Goal: Task Accomplishment & Management: Use online tool/utility

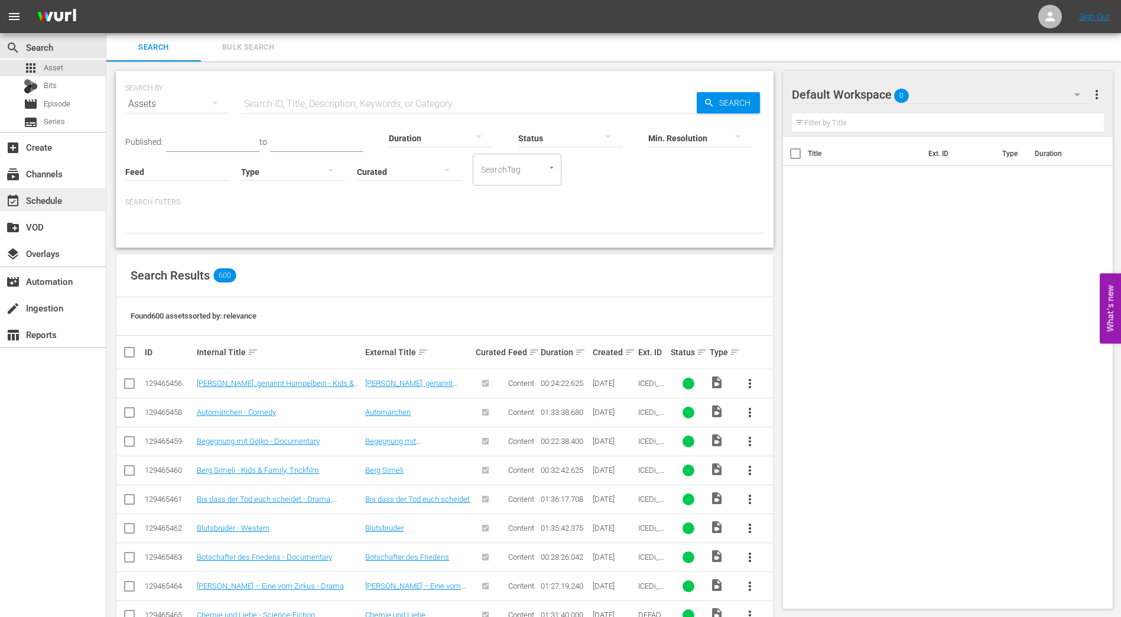
click at [47, 194] on div "event_available Schedule" at bounding box center [33, 198] width 66 height 11
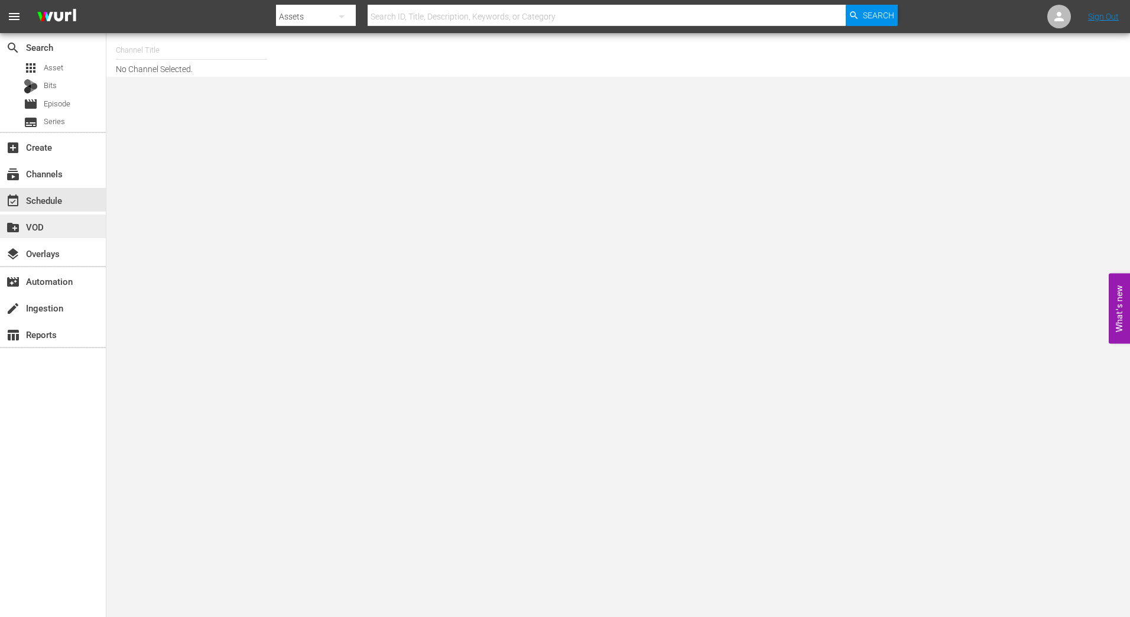
click at [47, 225] on div "create_new_folder VOD" at bounding box center [33, 225] width 66 height 11
click at [58, 198] on div "event_available Schedule" at bounding box center [33, 198] width 66 height 11
click at [63, 99] on span "Episode" at bounding box center [57, 104] width 27 height 12
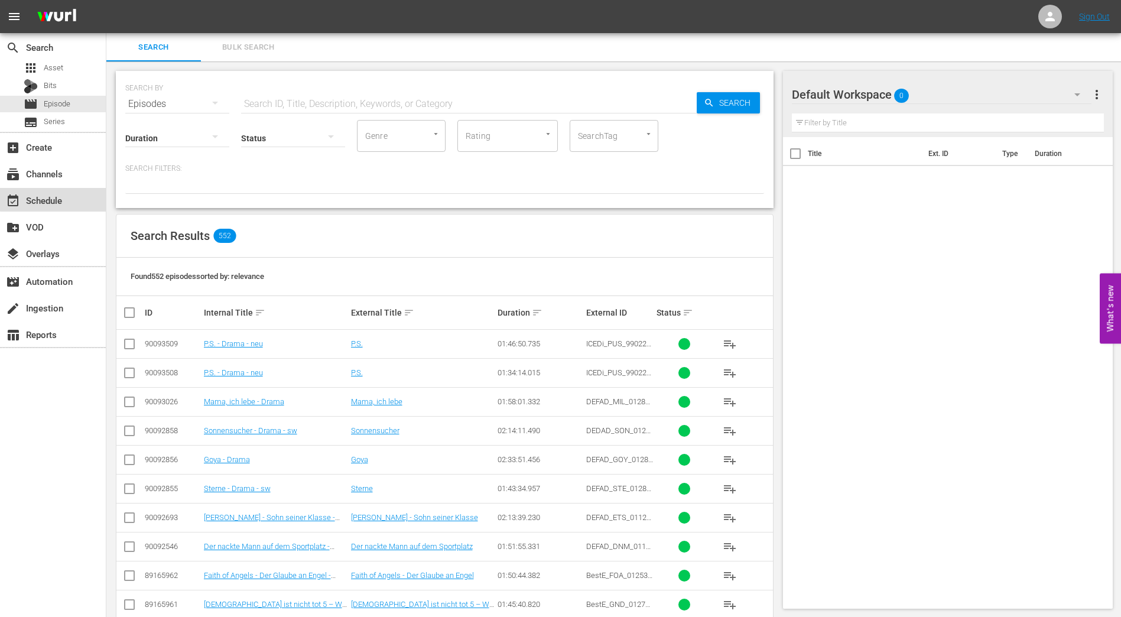
click at [54, 194] on div "event_available Schedule" at bounding box center [33, 198] width 66 height 11
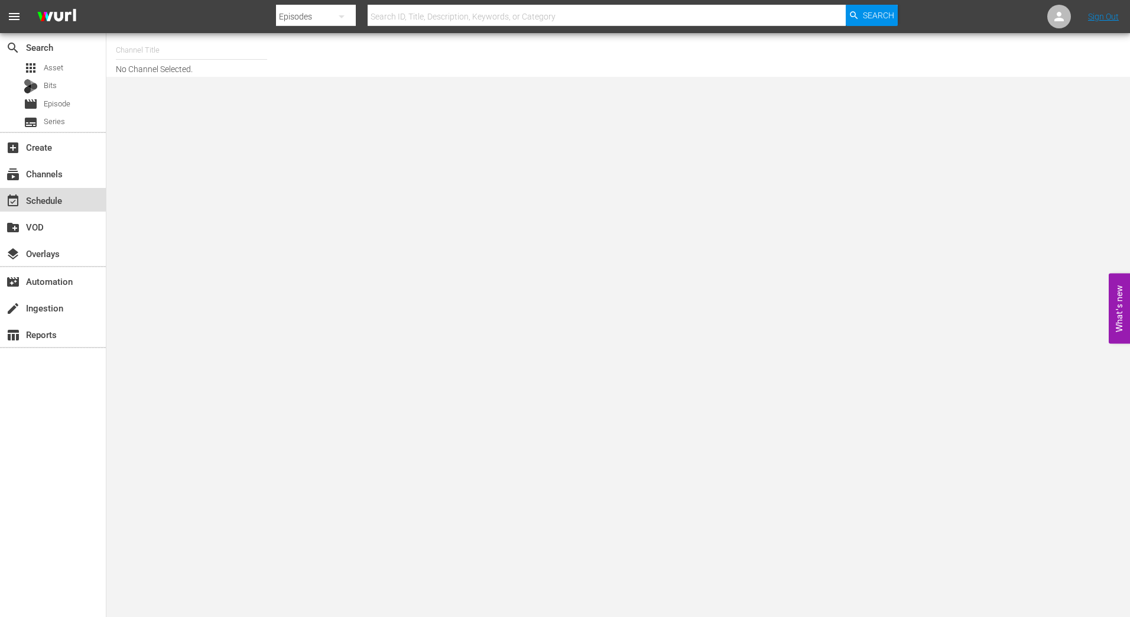
click at [51, 202] on div "event_available Schedule" at bounding box center [33, 198] width 66 height 11
click at [1056, 18] on icon at bounding box center [1059, 16] width 14 height 14
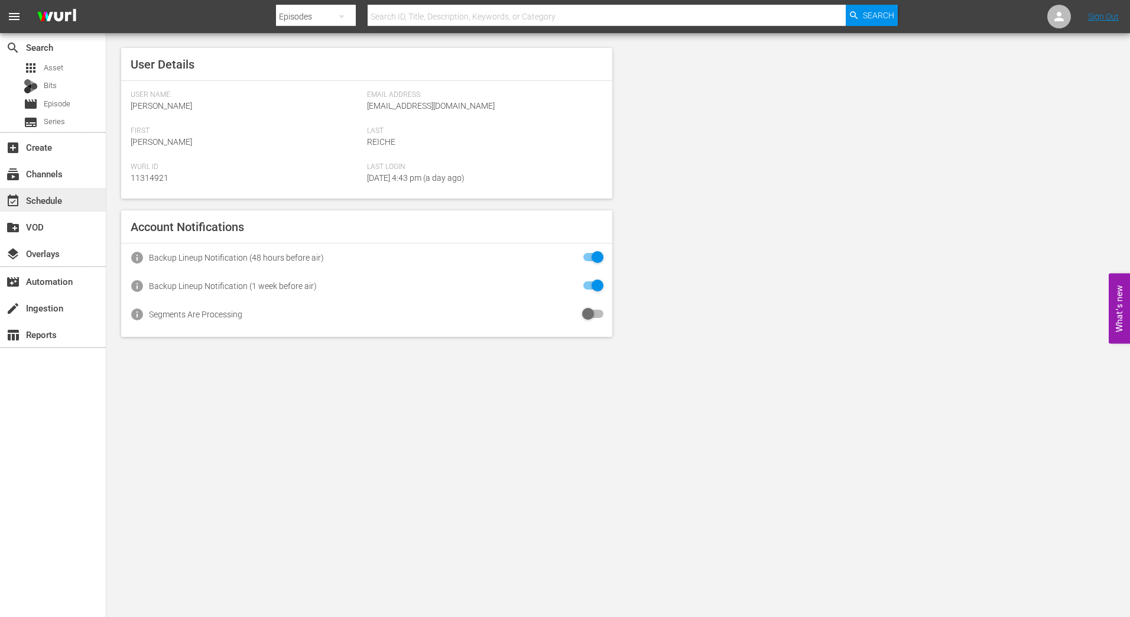
click at [59, 204] on div "event_available Schedule" at bounding box center [33, 198] width 66 height 11
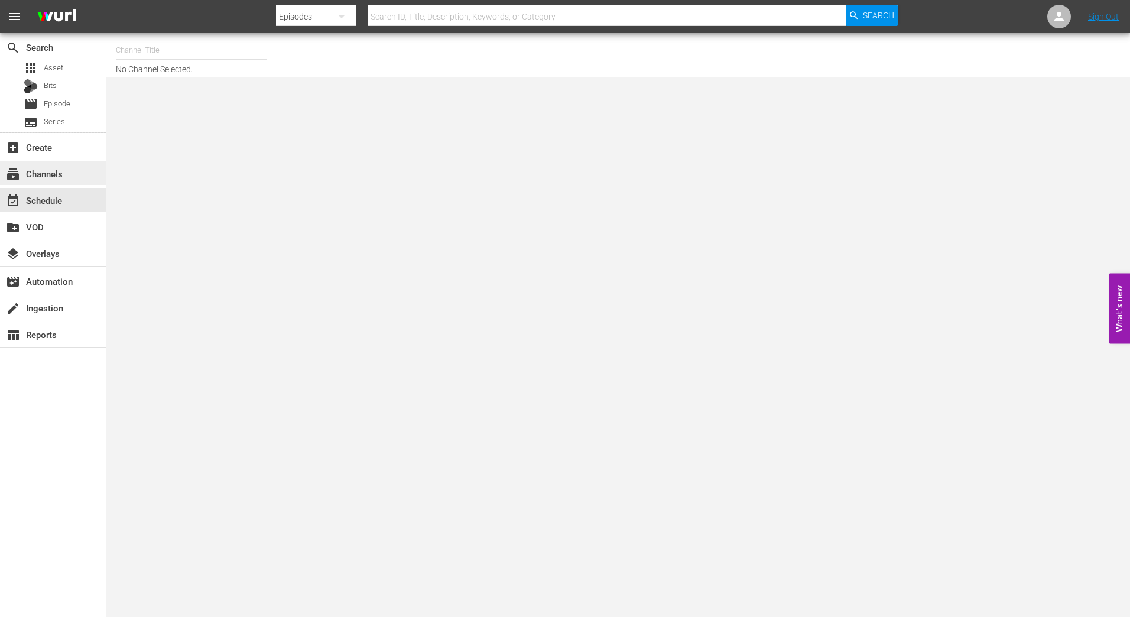
click at [59, 167] on div "subscriptions Channels" at bounding box center [33, 172] width 66 height 11
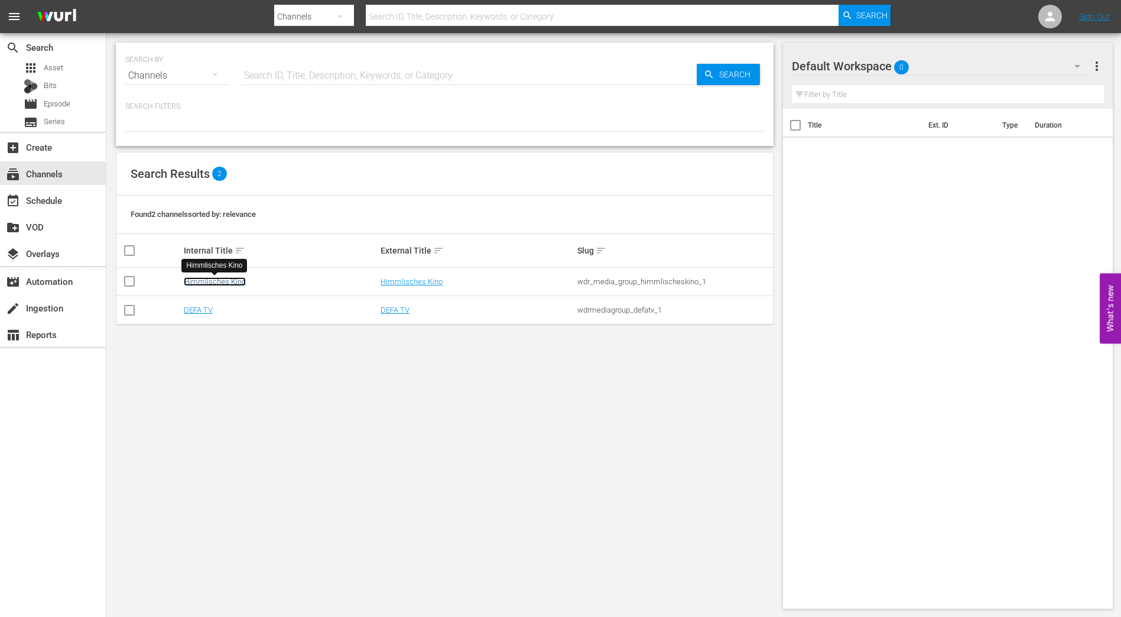
click at [216, 280] on link "Himmlisches Kino" at bounding box center [215, 281] width 62 height 9
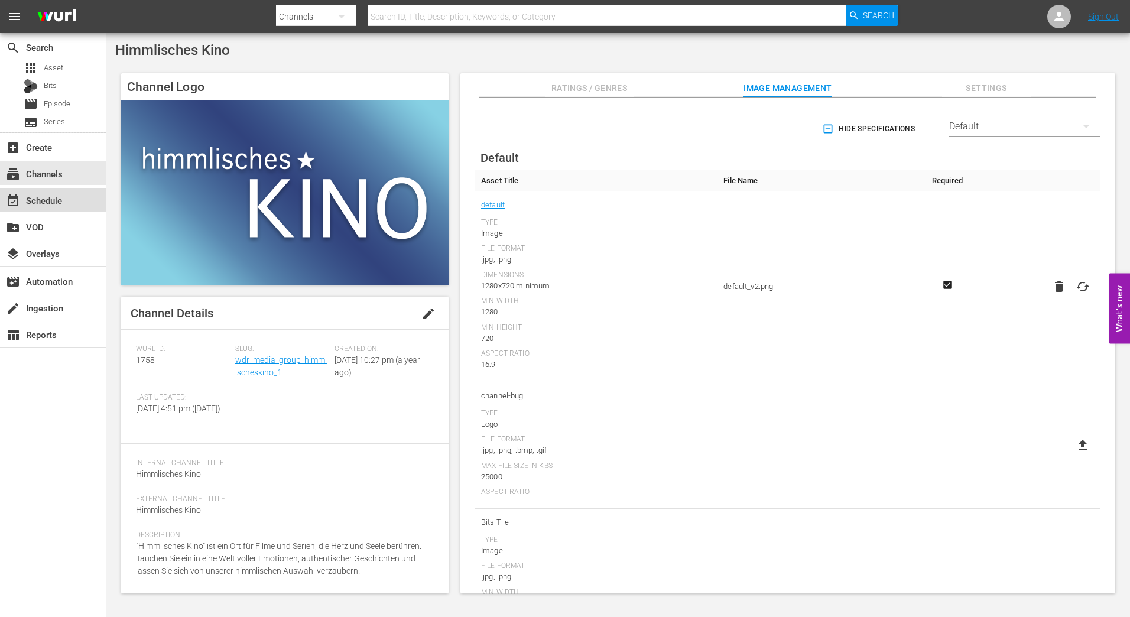
click at [65, 205] on div "event_available Schedule" at bounding box center [53, 200] width 106 height 24
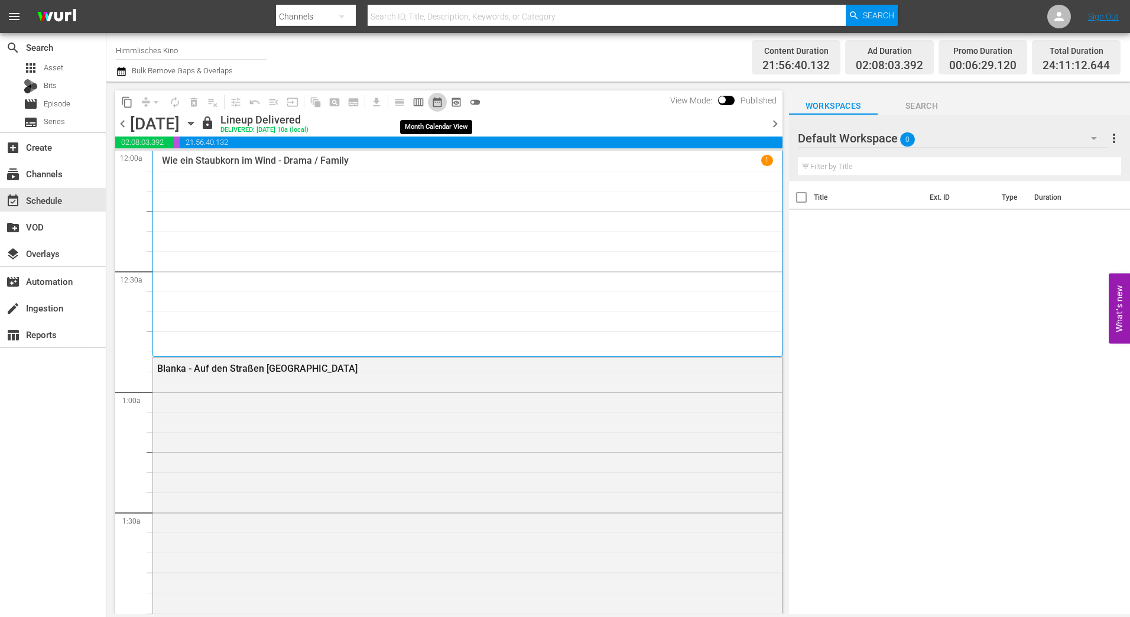
click at [435, 105] on span "date_range_outlined" at bounding box center [438, 102] width 12 height 12
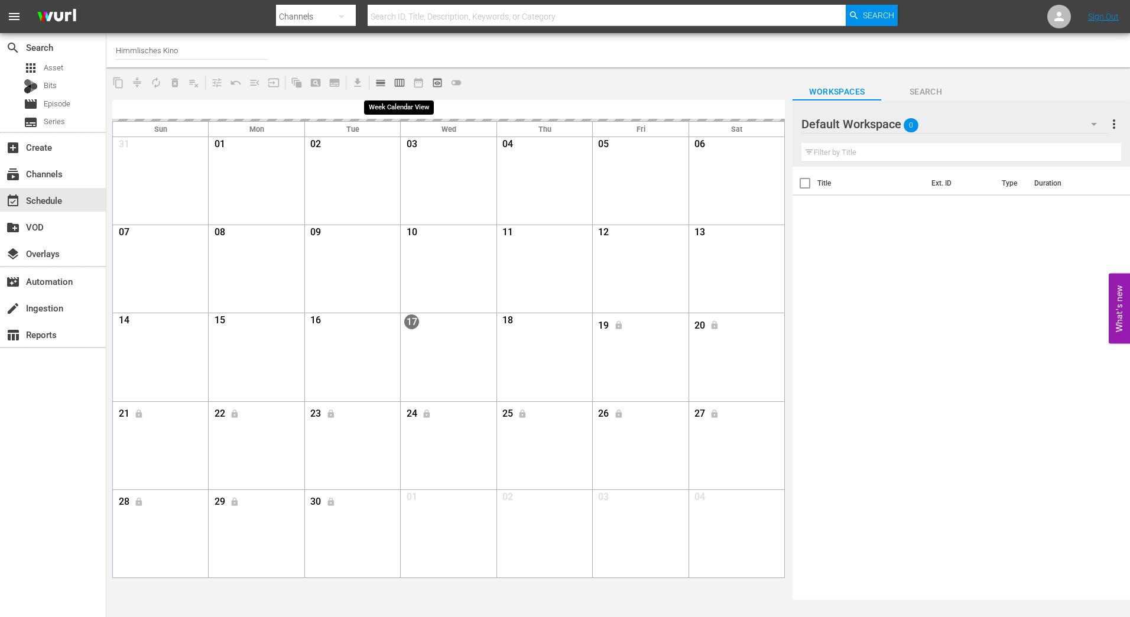
click at [400, 82] on span "calendar_view_week_outlined" at bounding box center [400, 83] width 12 height 12
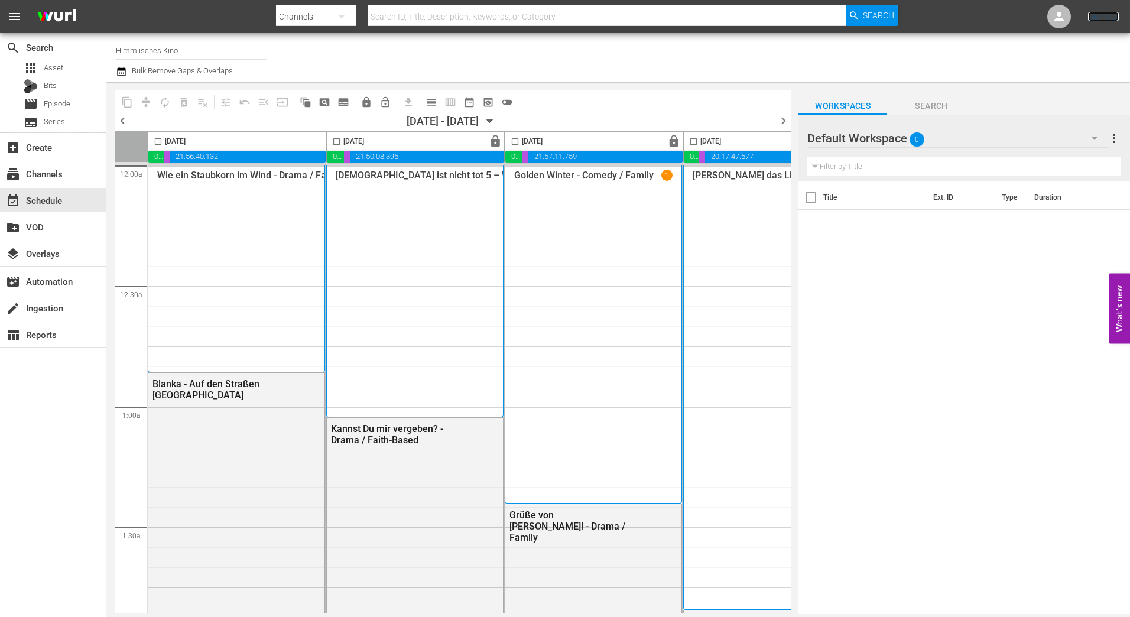
click at [1097, 19] on link "Sign Out" at bounding box center [1103, 16] width 31 height 9
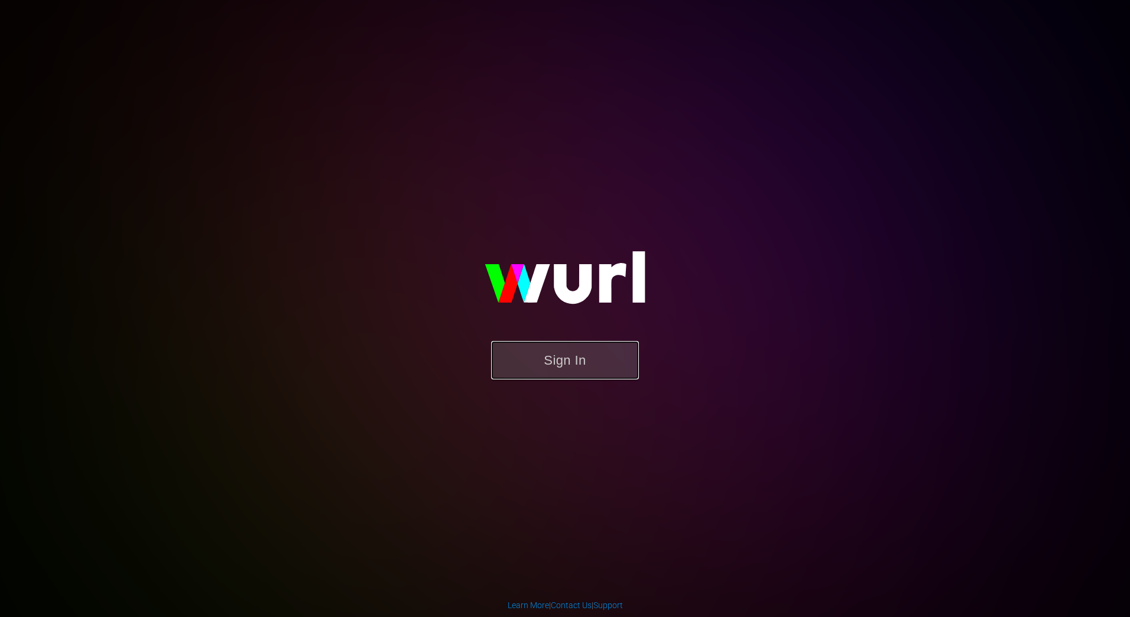
click at [588, 365] on button "Sign In" at bounding box center [565, 360] width 148 height 38
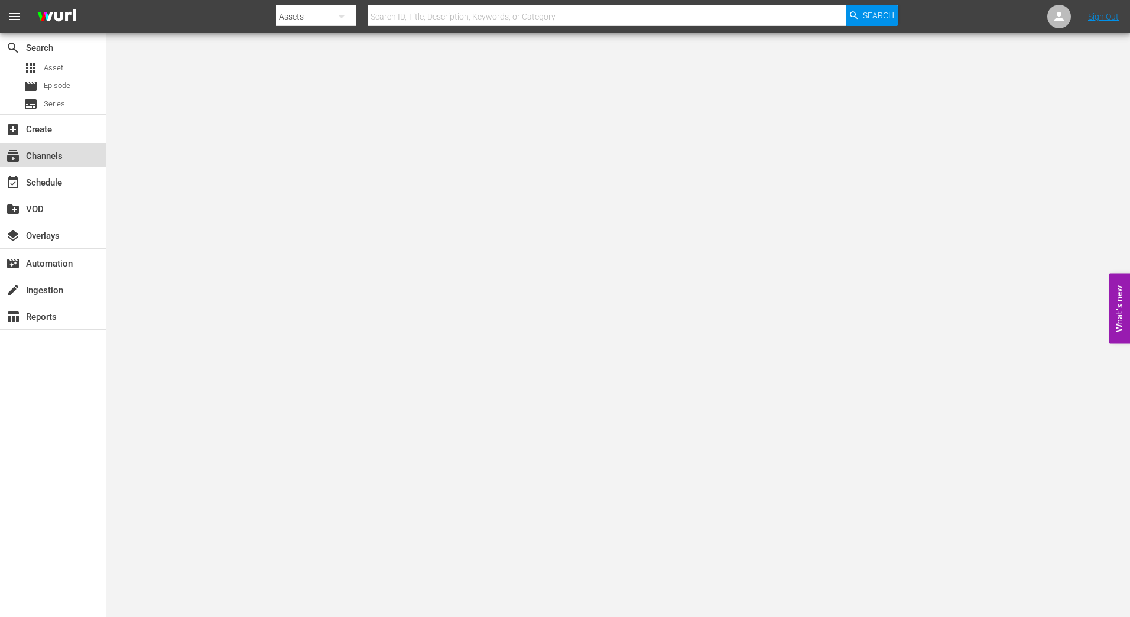
click at [64, 151] on div "subscriptions Channels" at bounding box center [33, 154] width 66 height 11
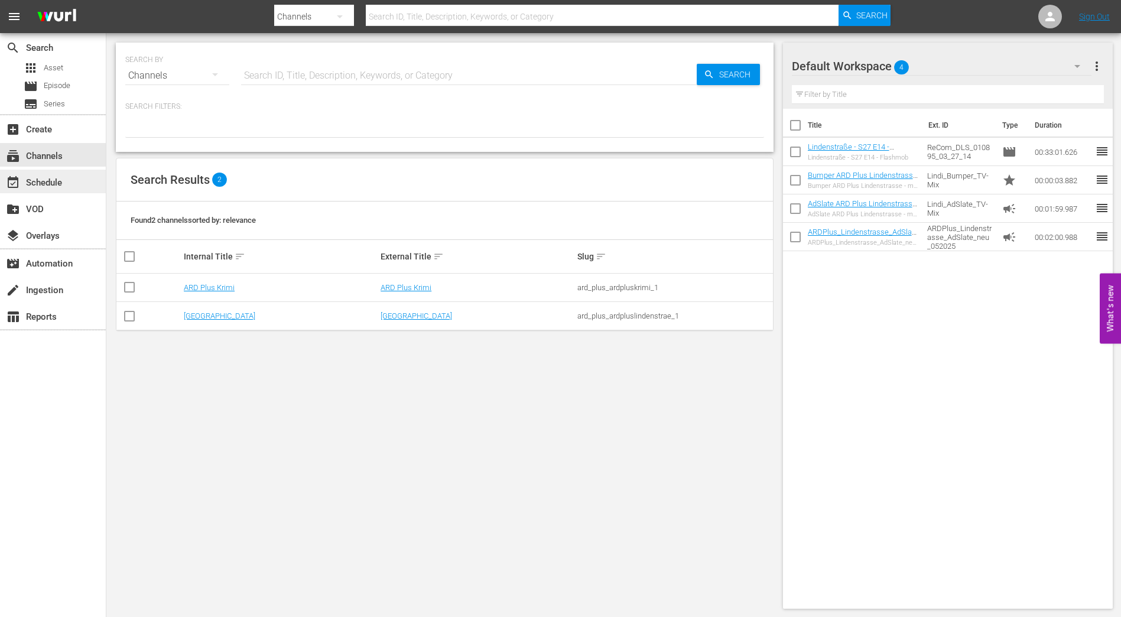
click at [55, 180] on div "event_available Schedule" at bounding box center [33, 181] width 66 height 11
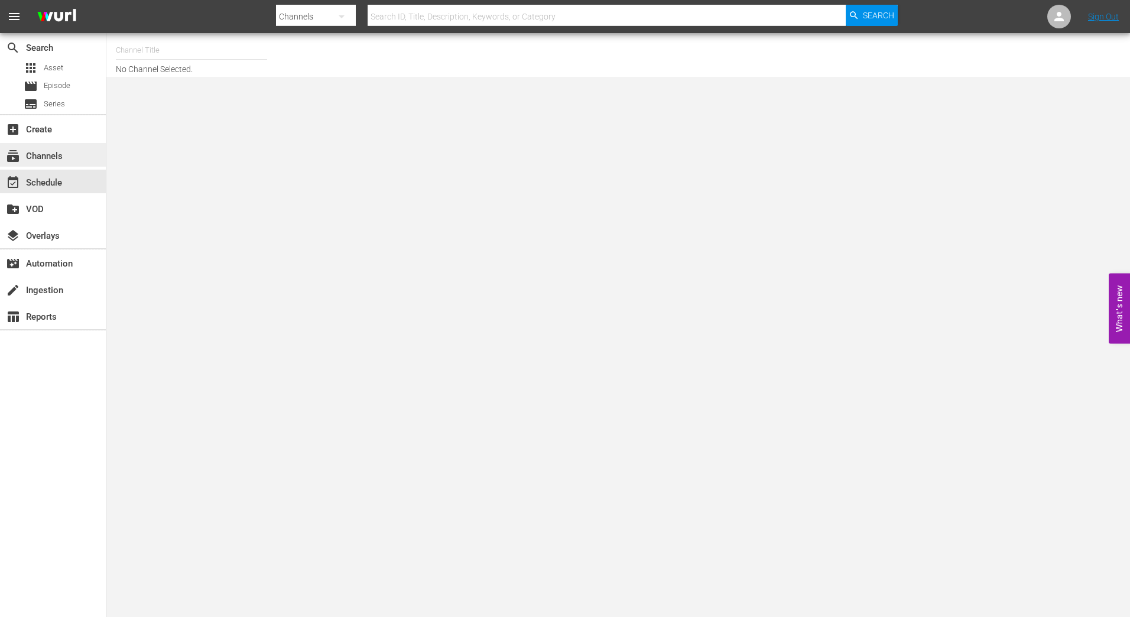
click at [46, 153] on div "subscriptions Channels" at bounding box center [33, 154] width 66 height 11
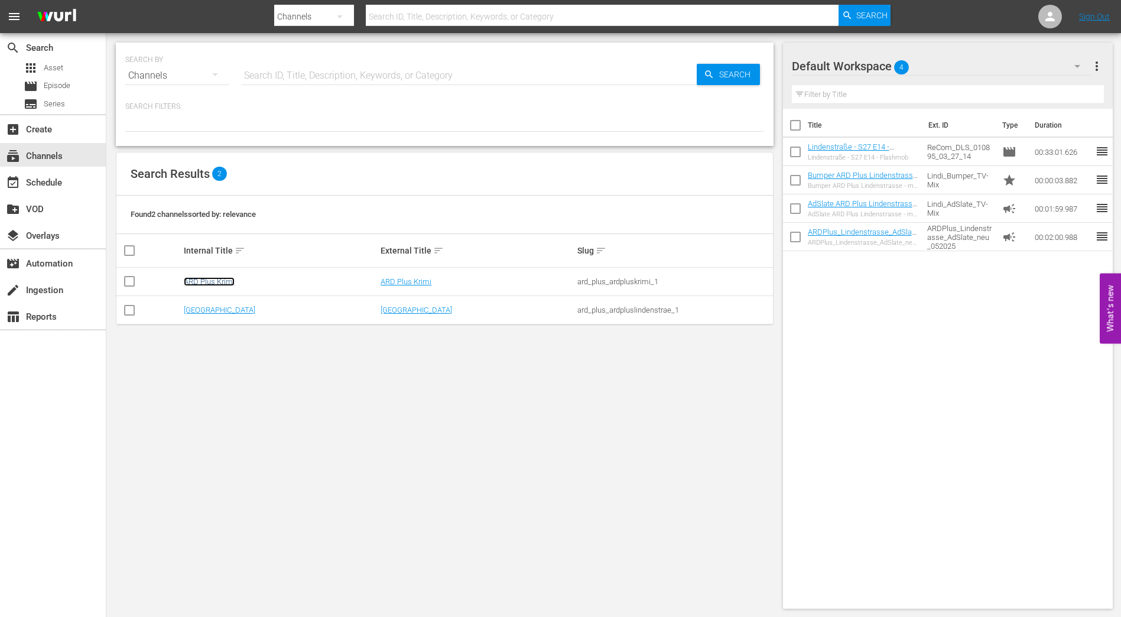
click at [219, 281] on link "ARD Plus Krimi" at bounding box center [209, 281] width 51 height 9
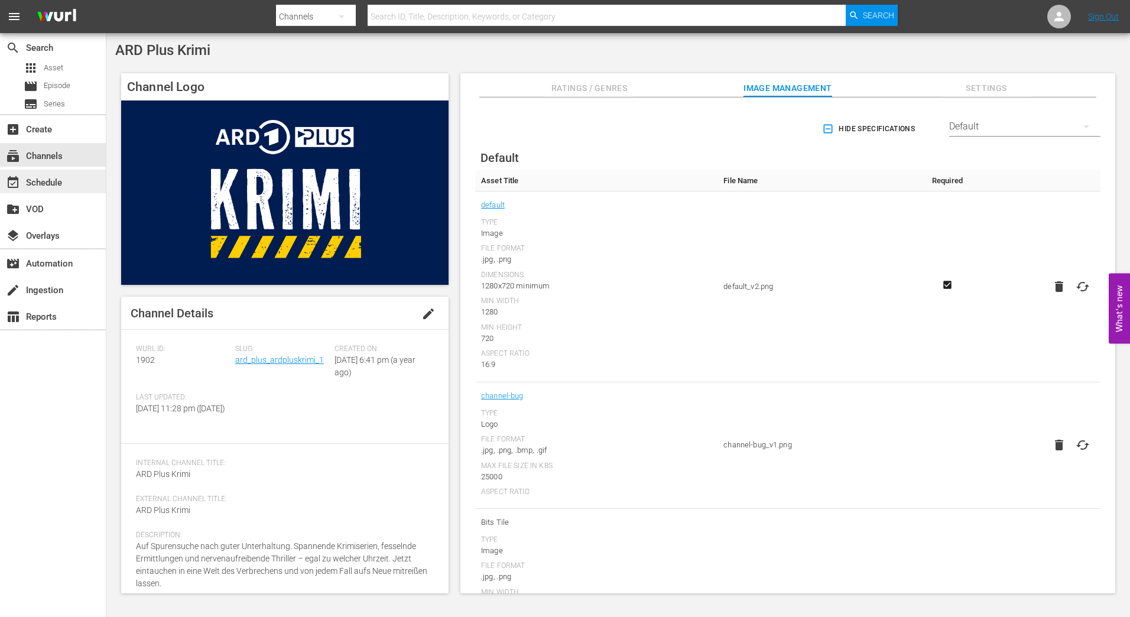
click at [48, 176] on div "event_available Schedule" at bounding box center [33, 181] width 66 height 11
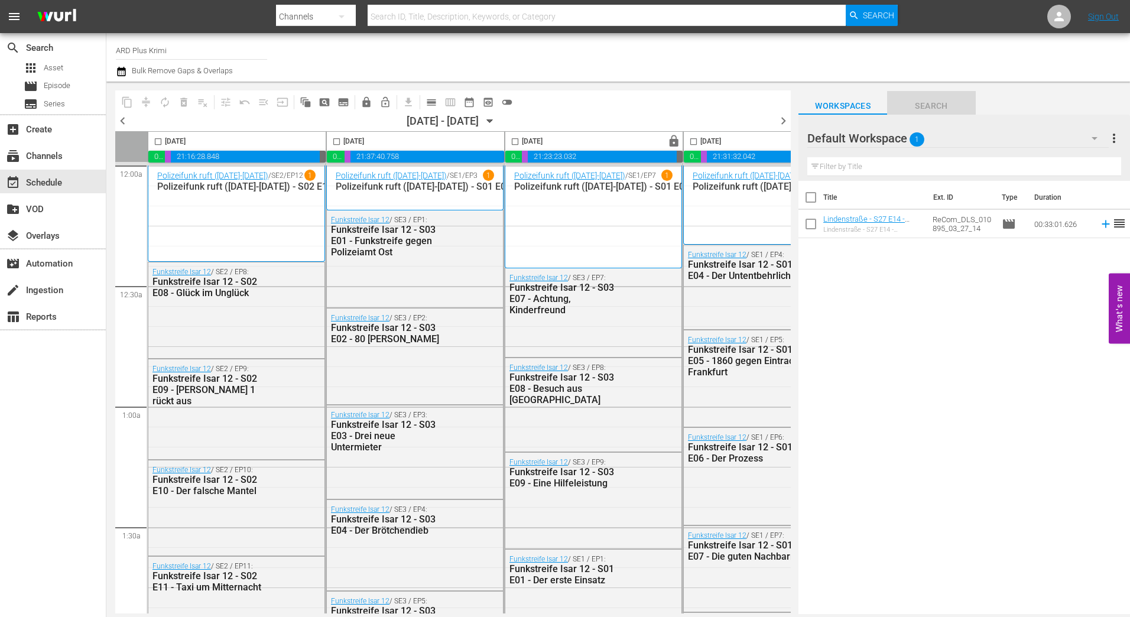
click at [930, 110] on span "Search" at bounding box center [931, 106] width 89 height 15
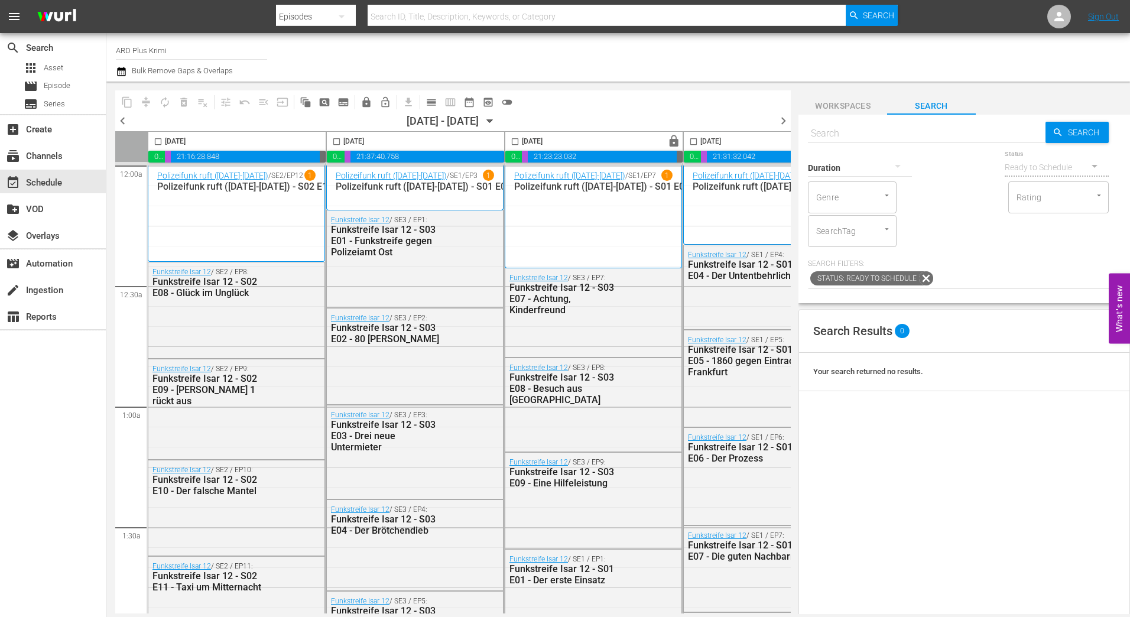
click at [473, 120] on div "[DATE] - [DATE]" at bounding box center [443, 121] width 72 height 12
click at [497, 119] on icon "button" at bounding box center [490, 121] width 13 height 13
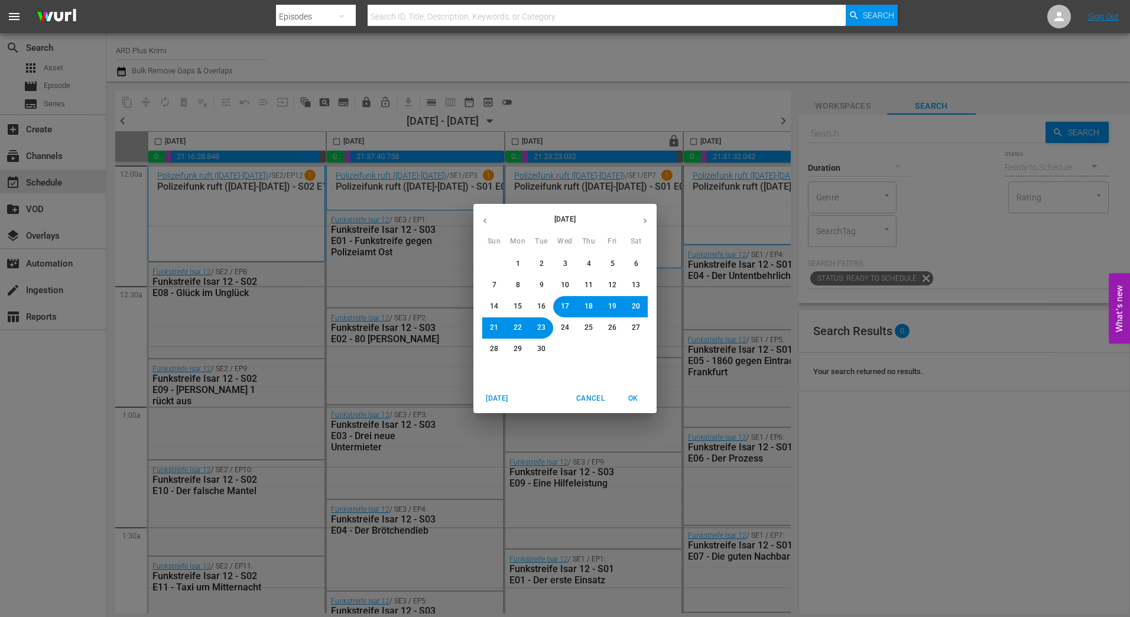
click at [644, 217] on icon "button" at bounding box center [645, 220] width 9 height 9
click at [565, 263] on span "1" at bounding box center [565, 264] width 4 height 10
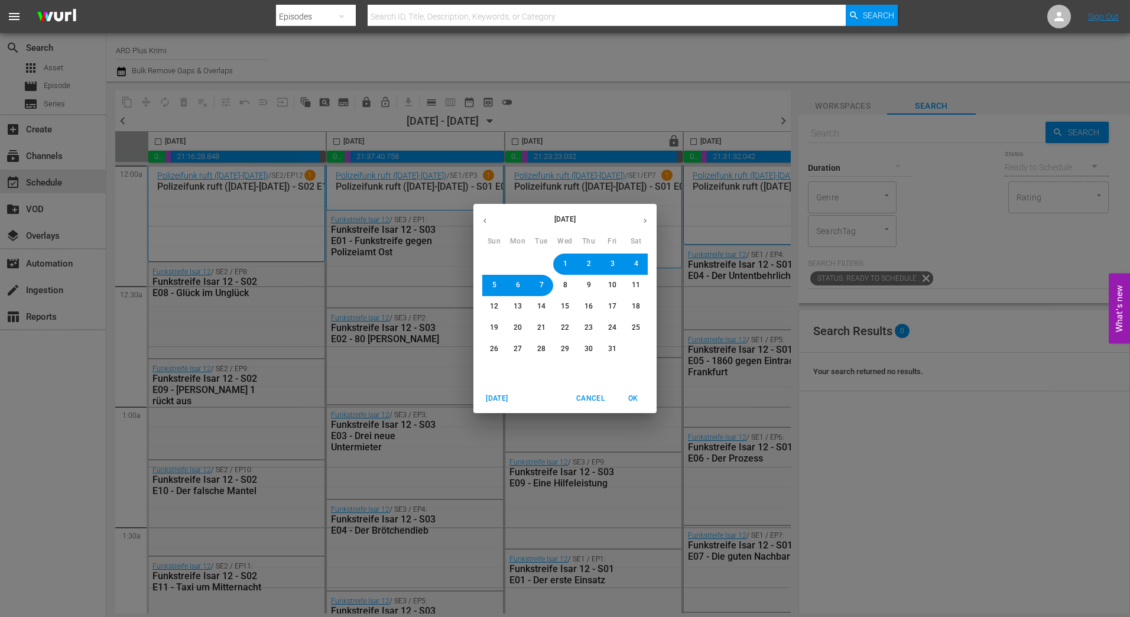
click at [630, 397] on span "OK" at bounding box center [633, 398] width 28 height 12
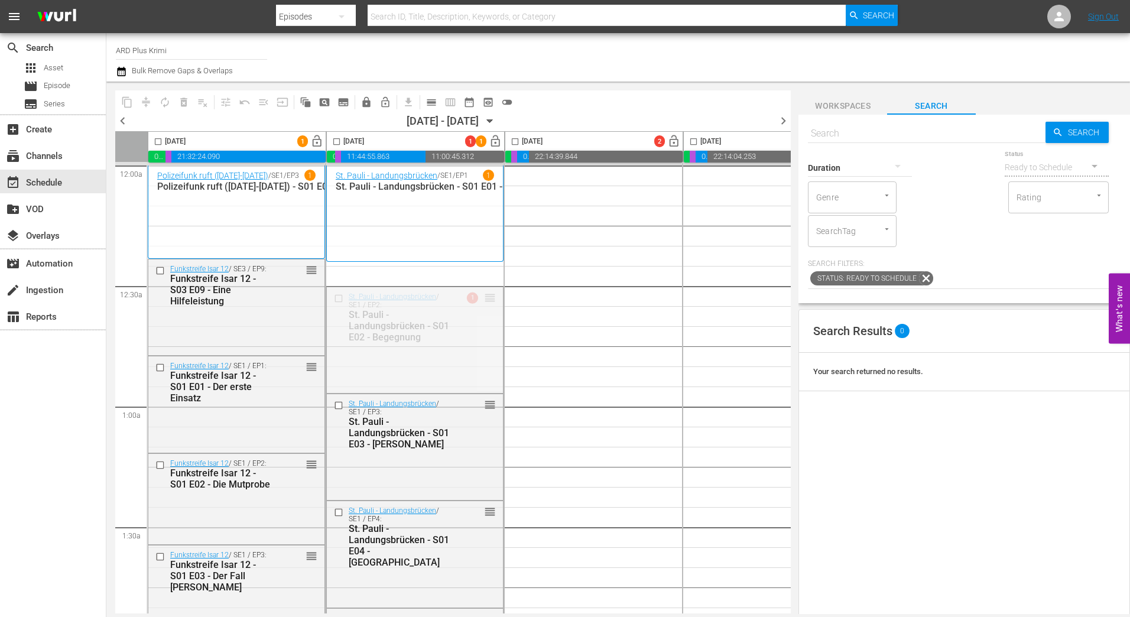
drag, startPoint x: 493, startPoint y: 296, endPoint x: 494, endPoint y: 283, distance: 12.4
click at [339, 277] on input "checkbox" at bounding box center [340, 278] width 12 height 10
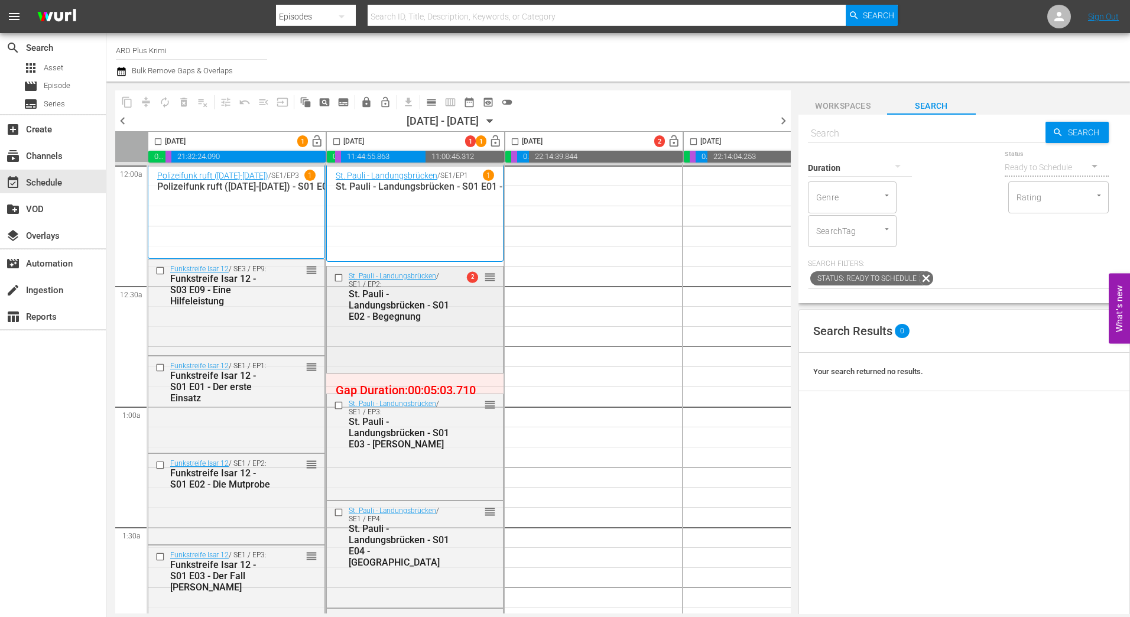
click at [338, 276] on input "checkbox" at bounding box center [340, 278] width 12 height 10
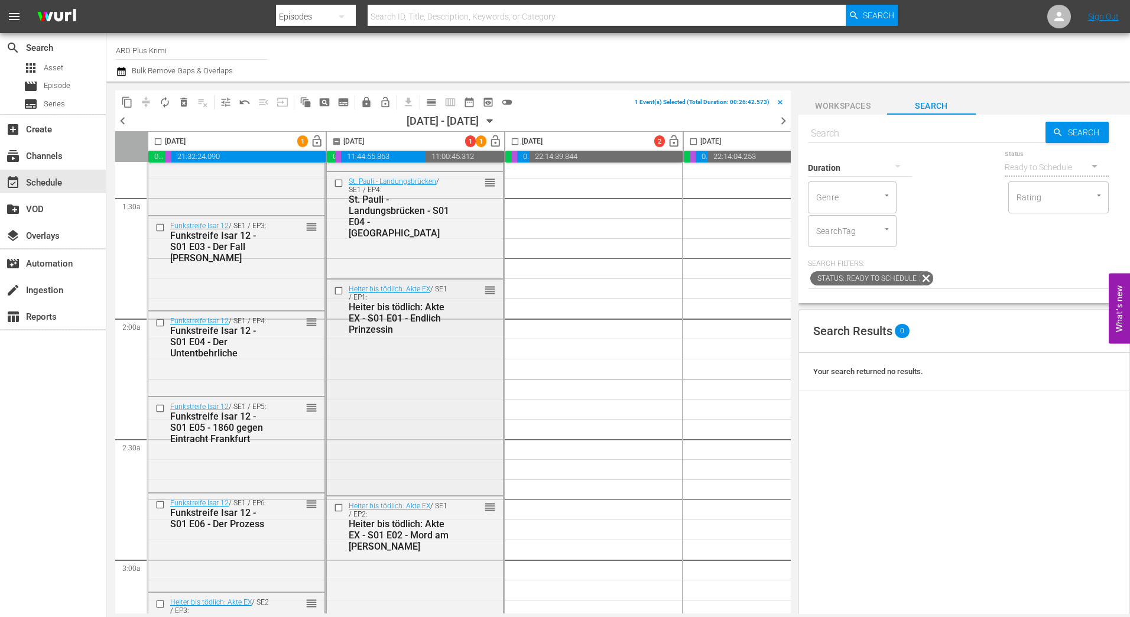
scroll to position [355, 0]
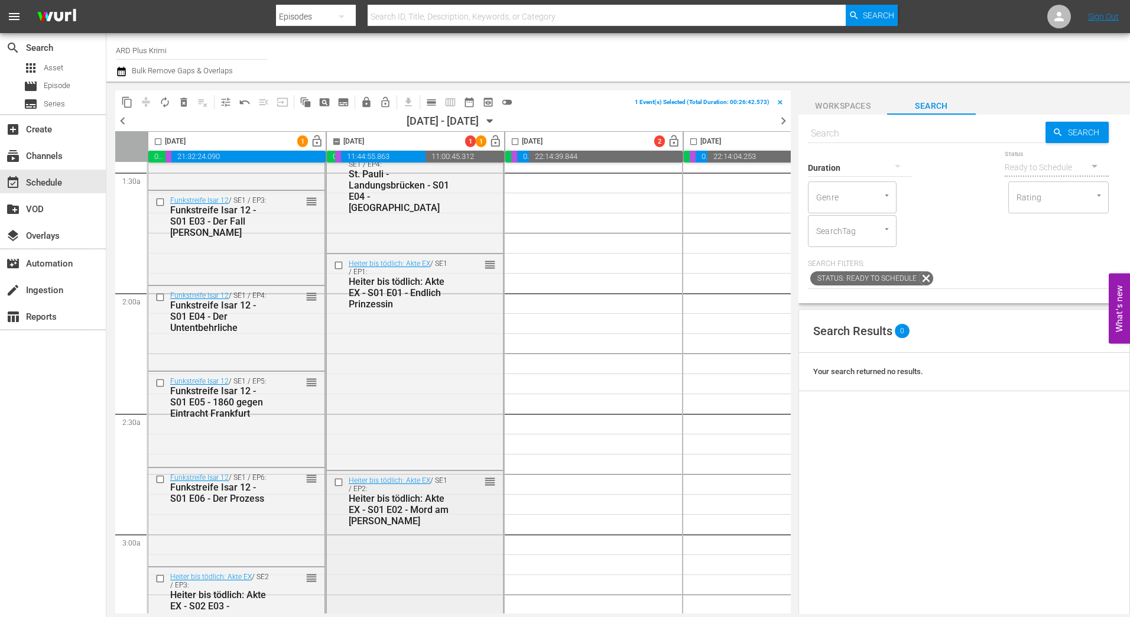
click at [336, 482] on input "checkbox" at bounding box center [340, 483] width 12 height 10
click at [339, 265] on input "checkbox" at bounding box center [340, 266] width 12 height 10
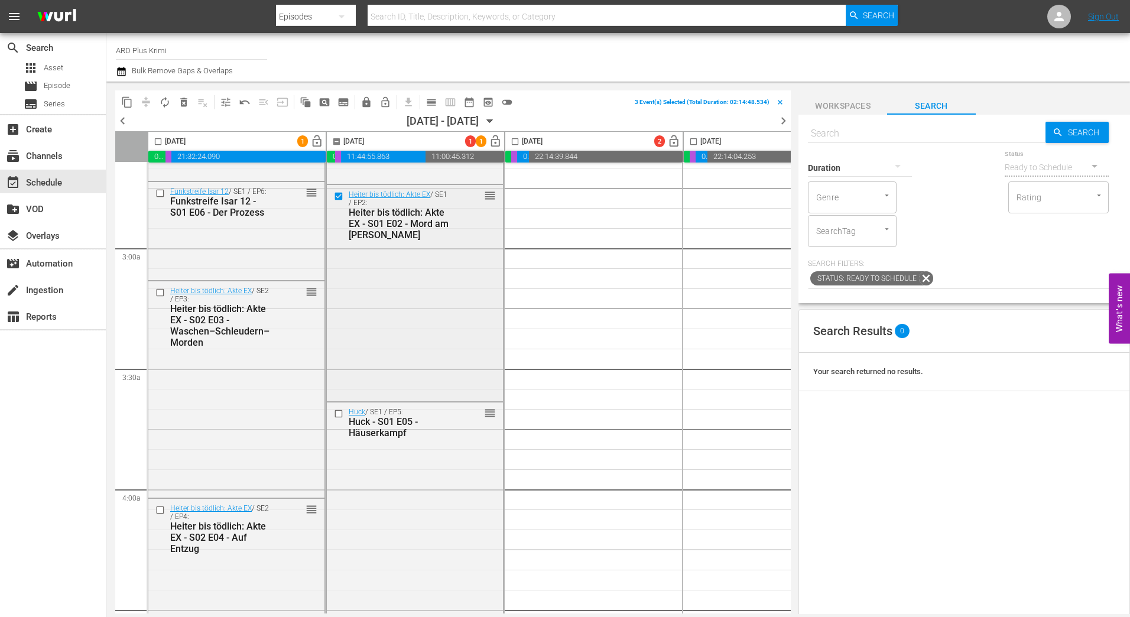
scroll to position [709, 0]
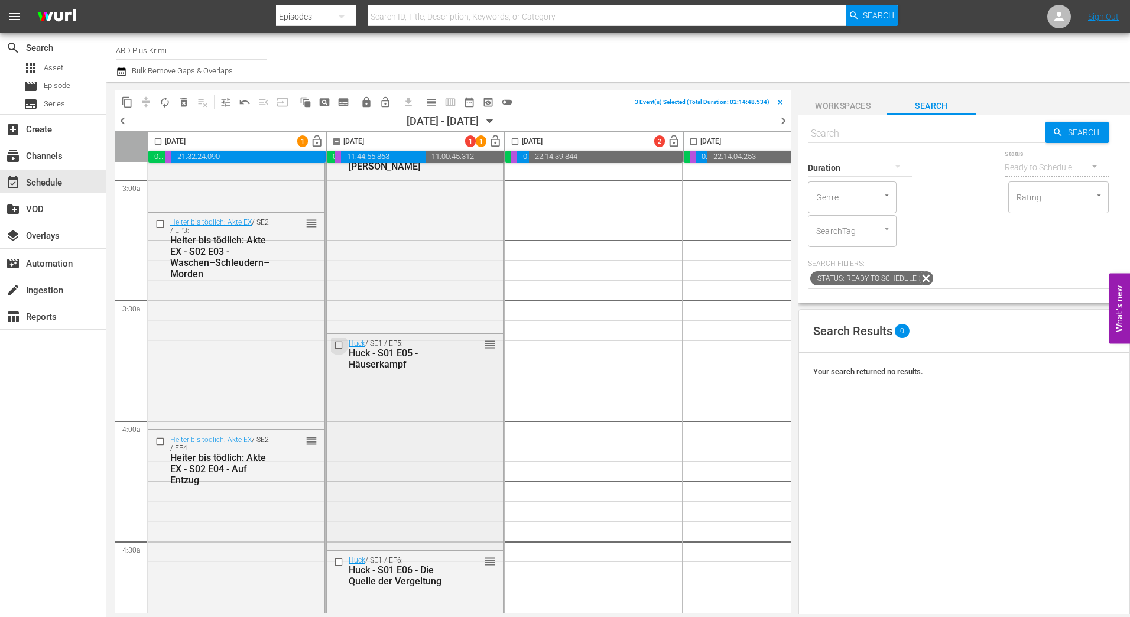
click at [340, 346] on input "checkbox" at bounding box center [340, 345] width 12 height 10
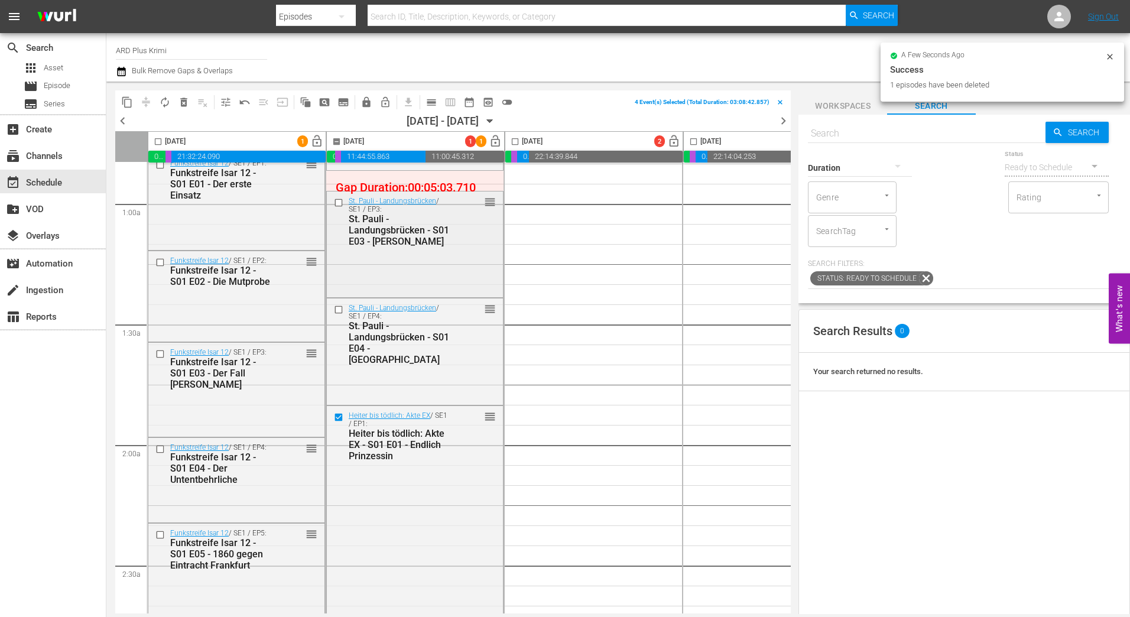
scroll to position [59, 0]
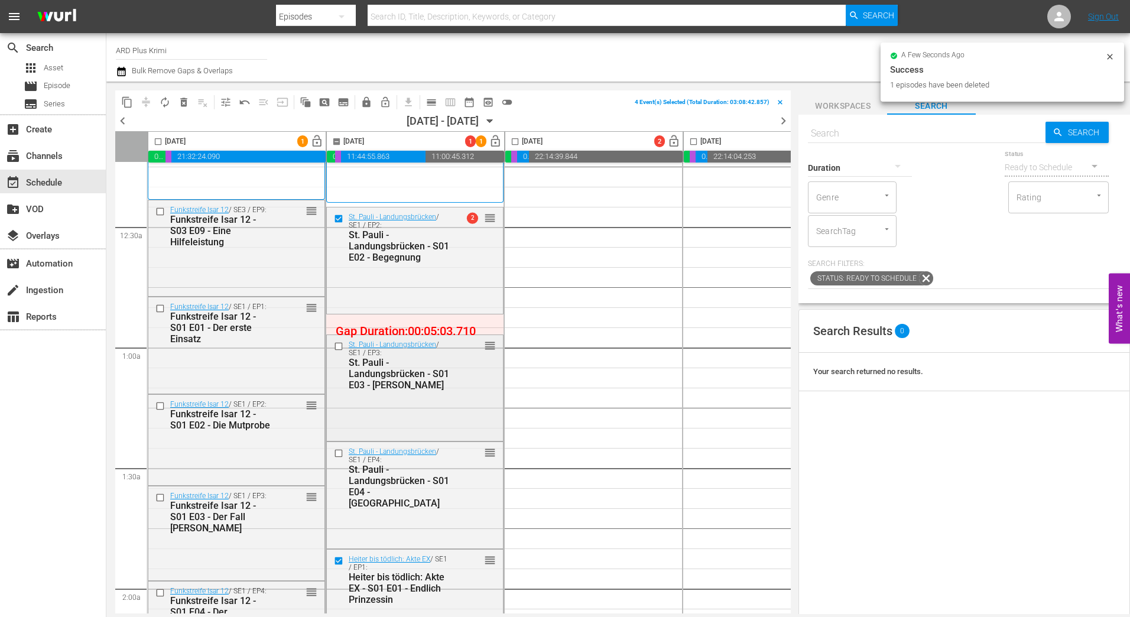
click at [339, 348] on input "checkbox" at bounding box center [340, 346] width 12 height 10
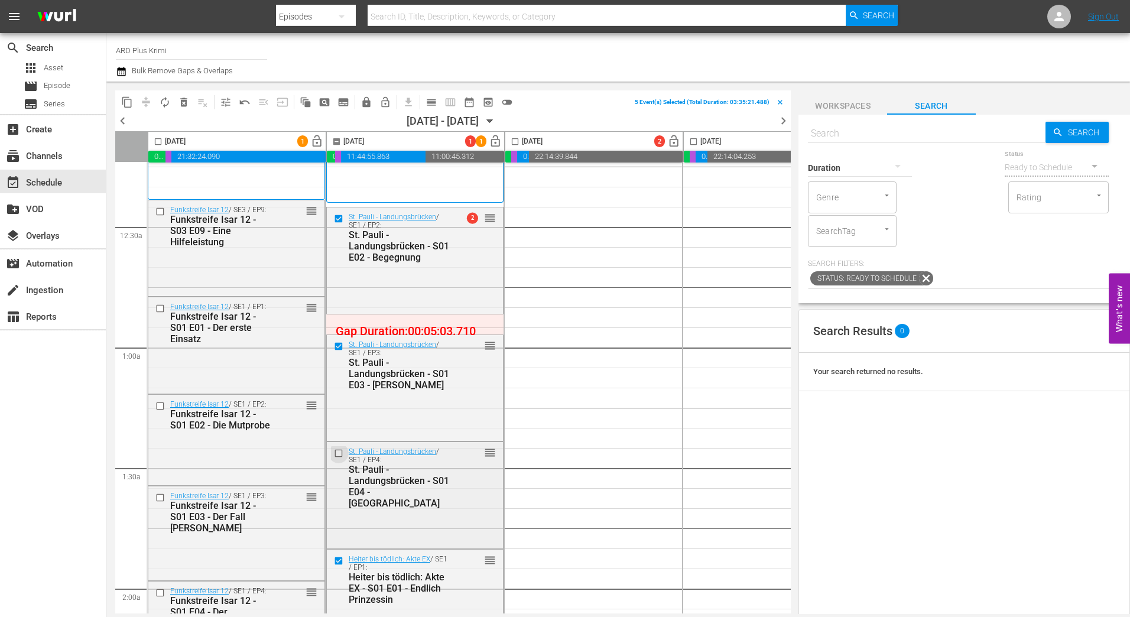
click at [339, 454] on input "checkbox" at bounding box center [340, 454] width 12 height 10
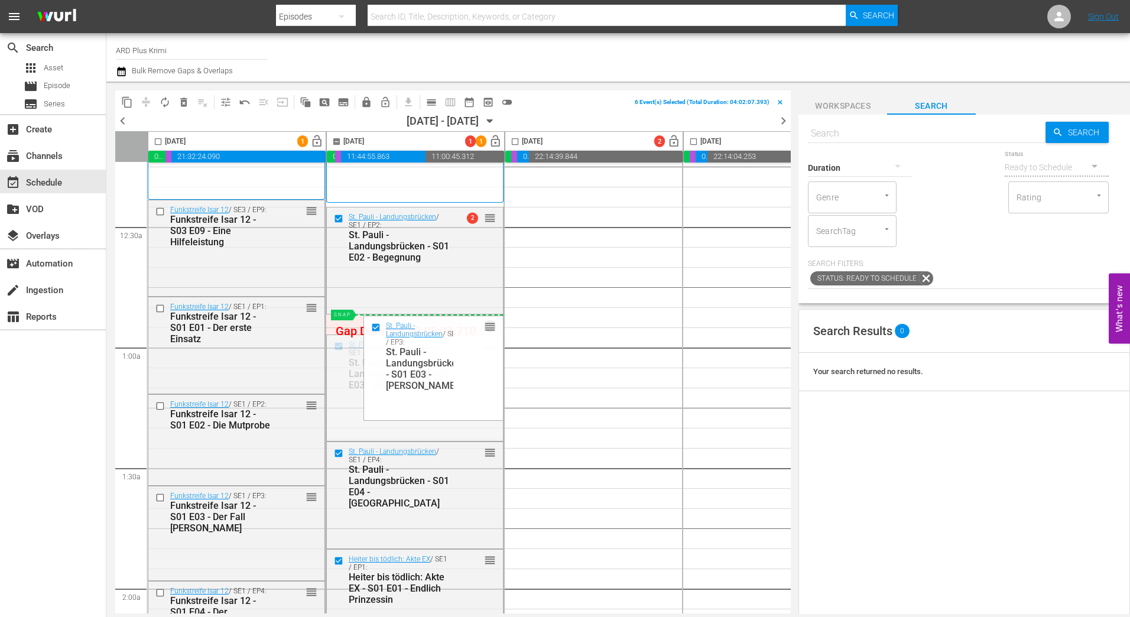
drag, startPoint x: 481, startPoint y: 356, endPoint x: 491, endPoint y: 321, distance: 36.9
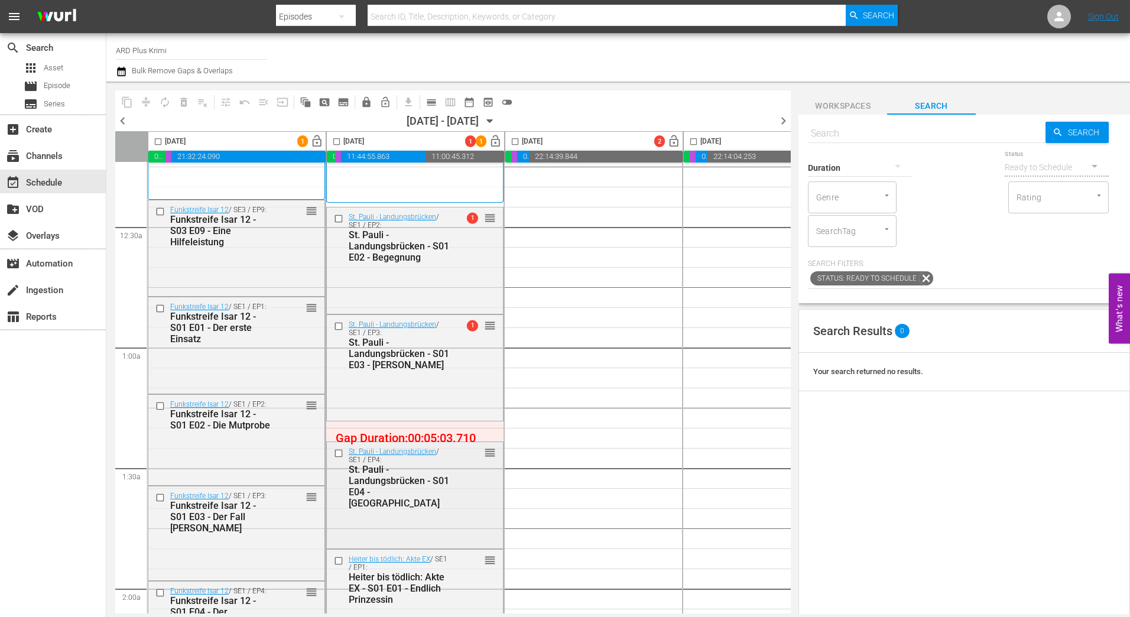
click at [340, 454] on input "checkbox" at bounding box center [340, 454] width 12 height 10
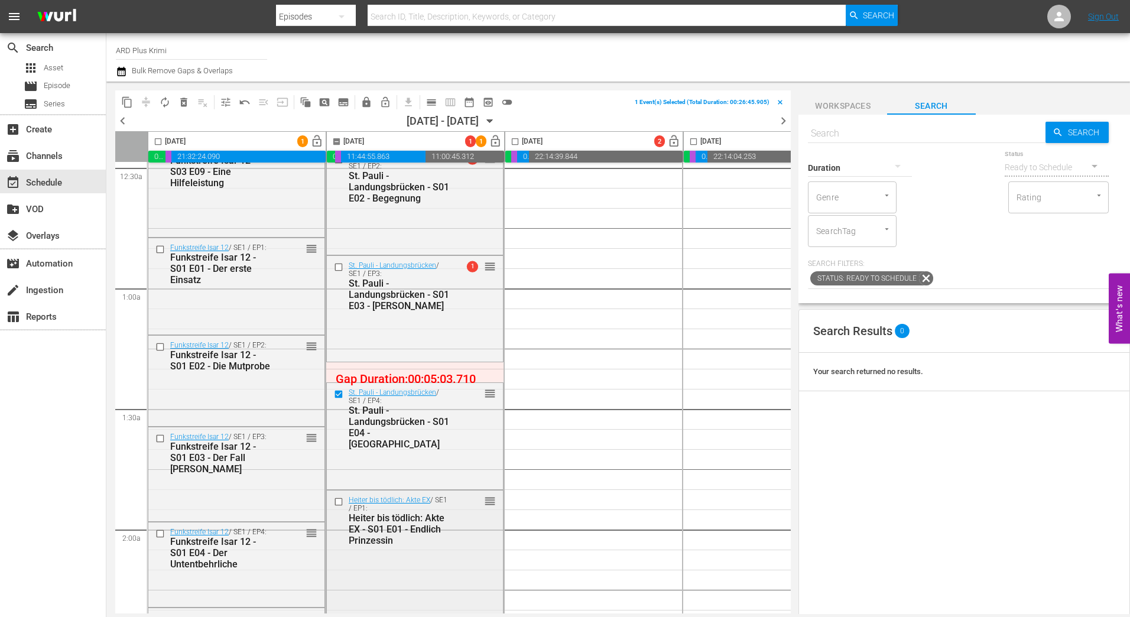
click at [337, 501] on input "checkbox" at bounding box center [340, 502] width 12 height 10
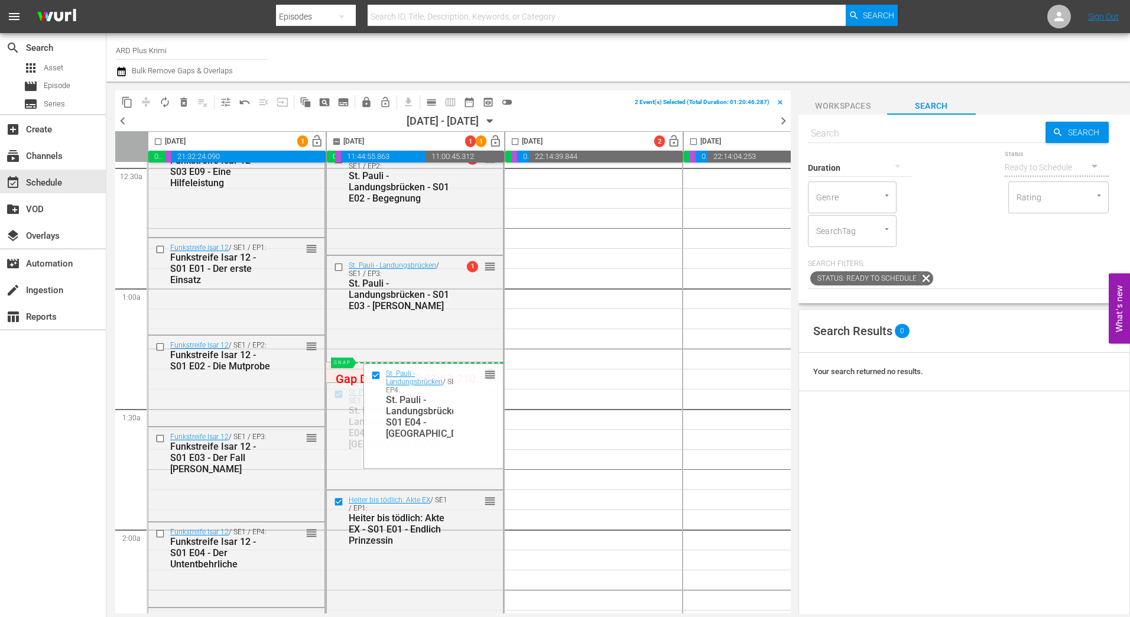
drag, startPoint x: 489, startPoint y: 396, endPoint x: 618, endPoint y: 351, distance: 136.7
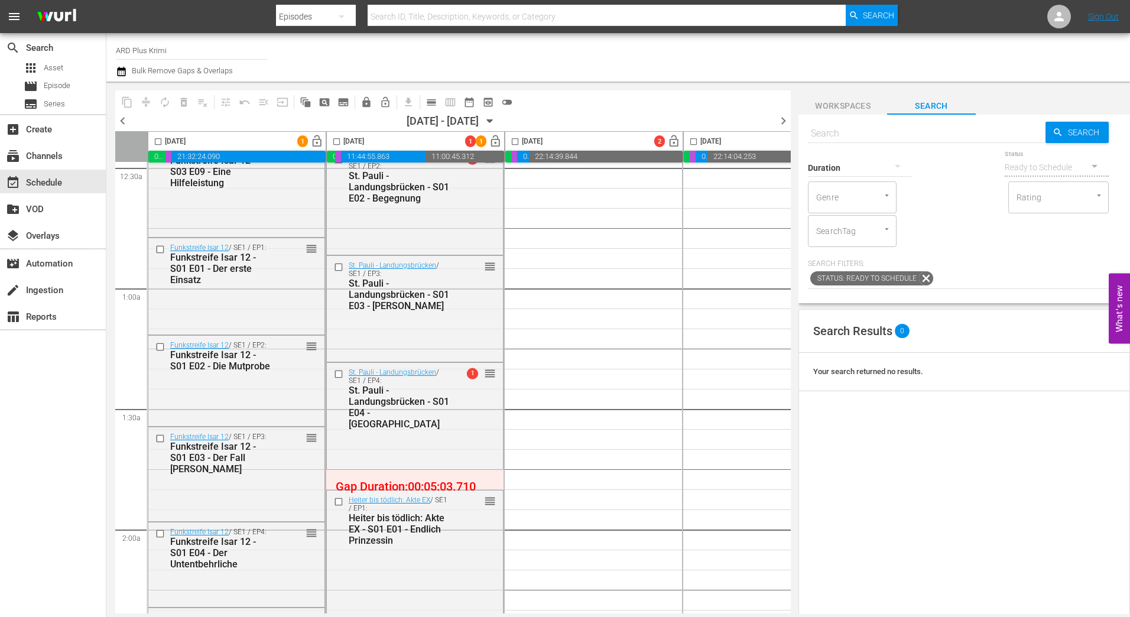
scroll to position [177, 0]
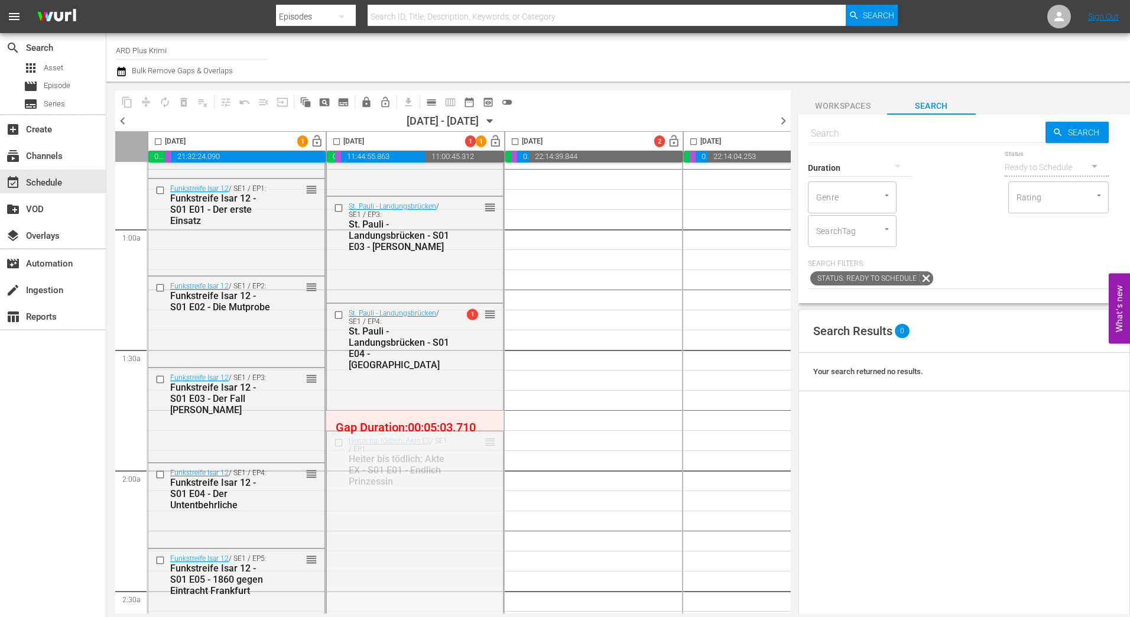
drag, startPoint x: 489, startPoint y: 442, endPoint x: 491, endPoint y: 420, distance: 22.5
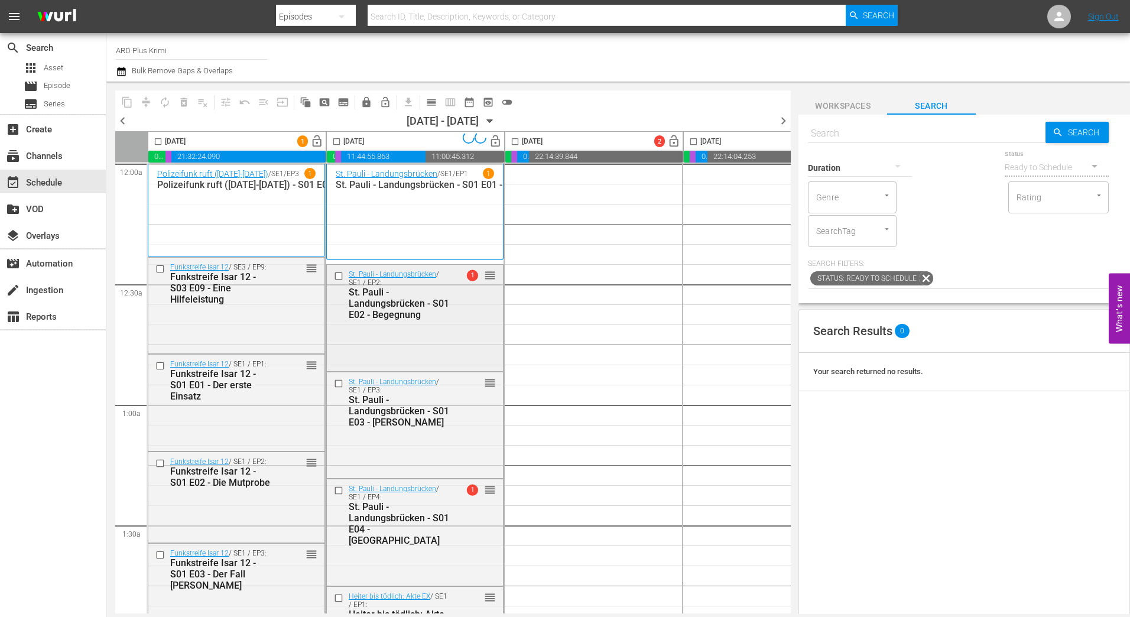
scroll to position [0, 0]
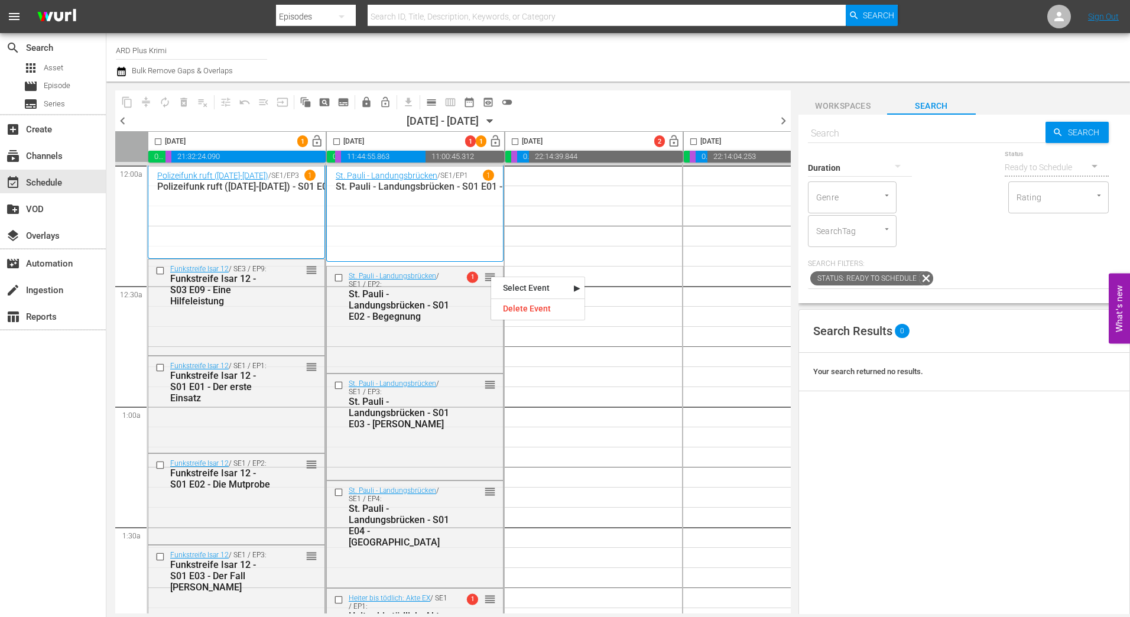
click at [511, 292] on div "Select Event" at bounding box center [515, 295] width 93 height 16
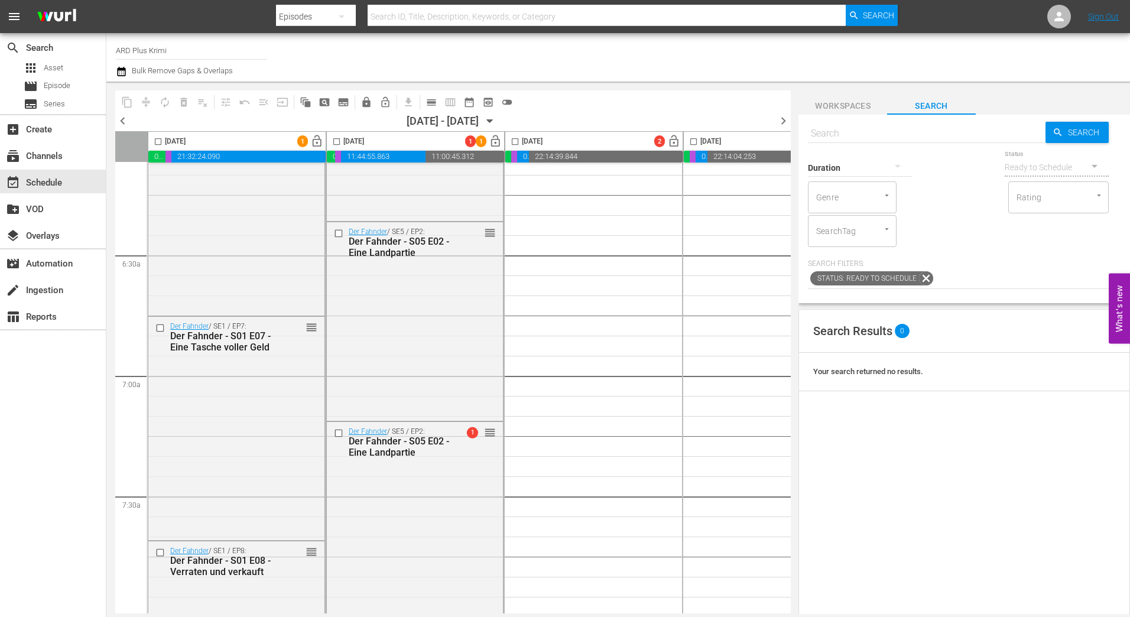
scroll to position [1655, 0]
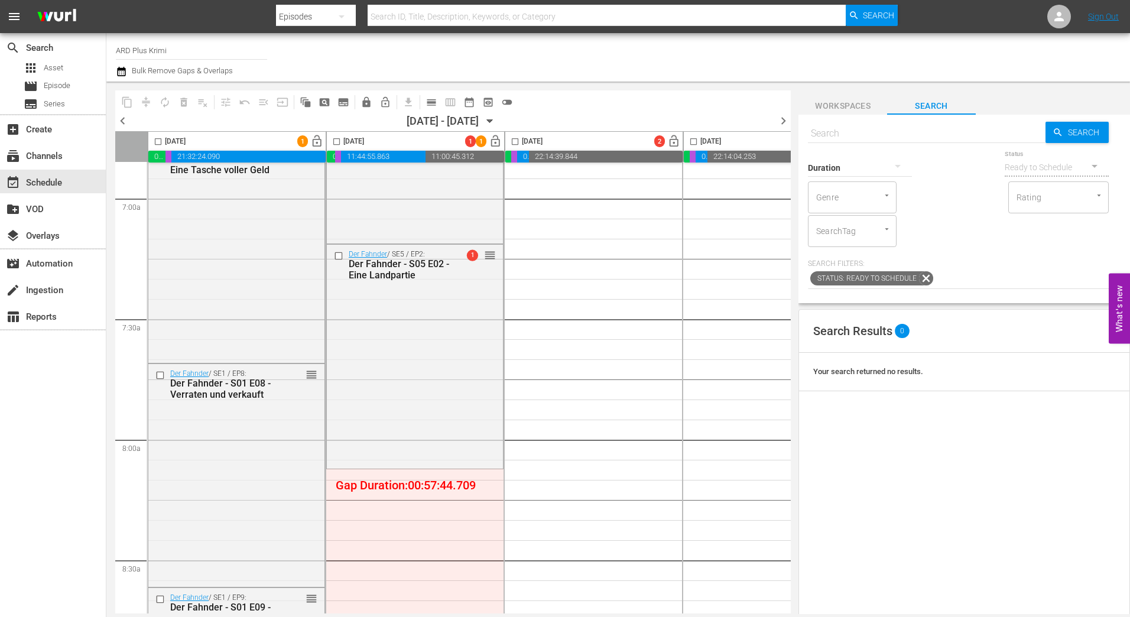
click at [535, 48] on div "Channel Title ARD Plus Krimi Bulk Remove Gaps & Overlaps" at bounding box center [390, 57] width 548 height 43
